Goal: Transaction & Acquisition: Subscribe to service/newsletter

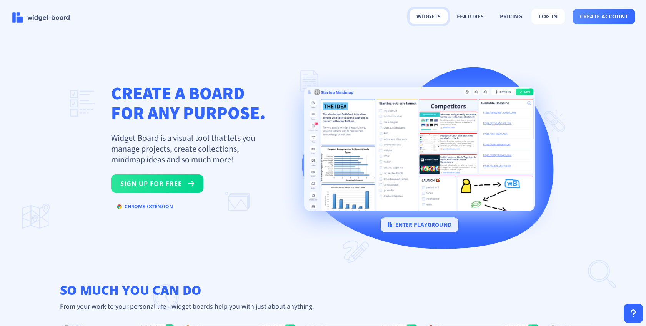
click at [430, 17] on button "widgets" at bounding box center [429, 16] width 38 height 15
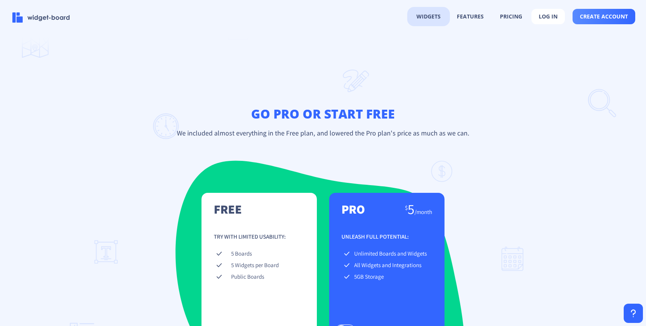
scroll to position [1033, 0]
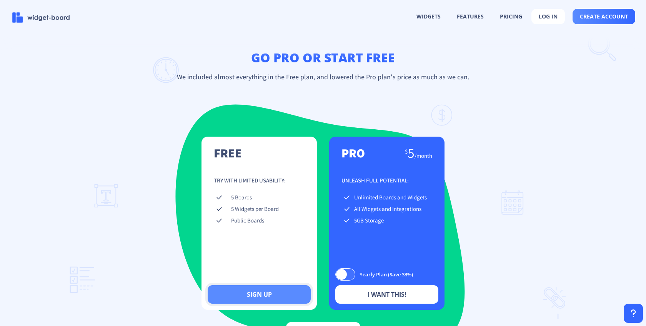
click at [276, 294] on button "sign up" at bounding box center [259, 294] width 103 height 18
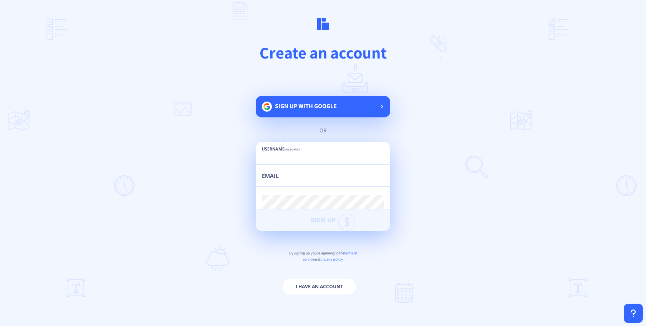
click at [316, 108] on span "Sign up with google" at bounding box center [306, 106] width 62 height 8
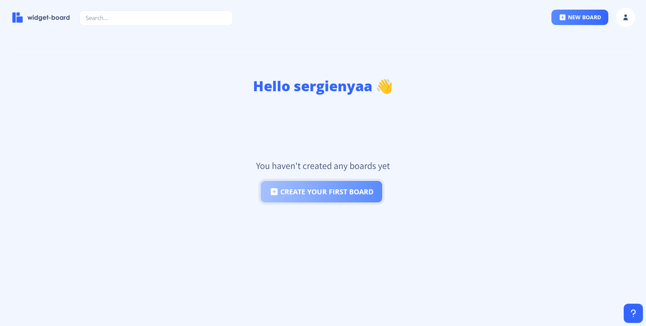
click at [339, 192] on button "create your first board" at bounding box center [322, 192] width 122 height 22
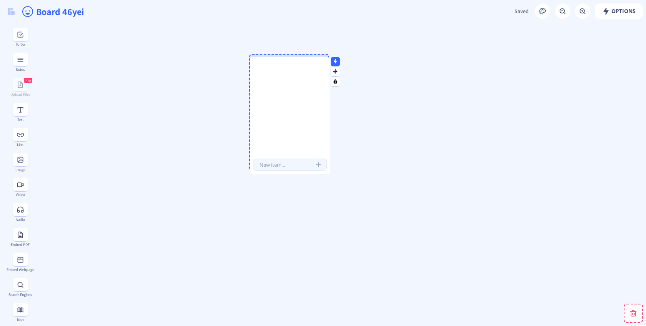
drag, startPoint x: 279, startPoint y: 174, endPoint x: 271, endPoint y: 85, distance: 89.2
click at [270, 85] on div at bounding box center [290, 110] width 80 height 94
